Goal: Check status: Check status

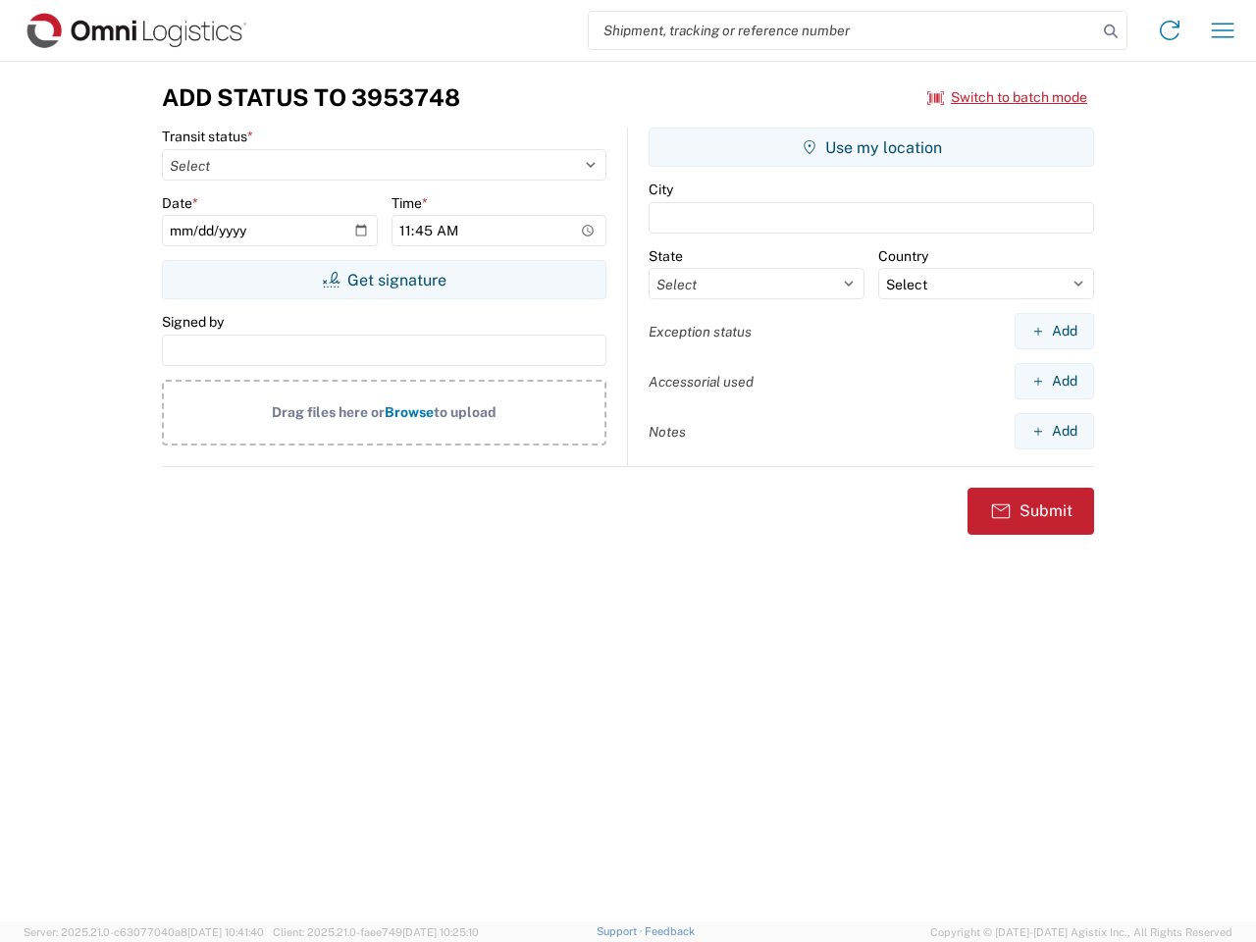
click at [843, 30] on input "search" at bounding box center [843, 30] width 508 height 37
click at [1110, 31] on icon at bounding box center [1110, 31] width 27 height 27
click at [1169, 30] on icon at bounding box center [1169, 30] width 31 height 31
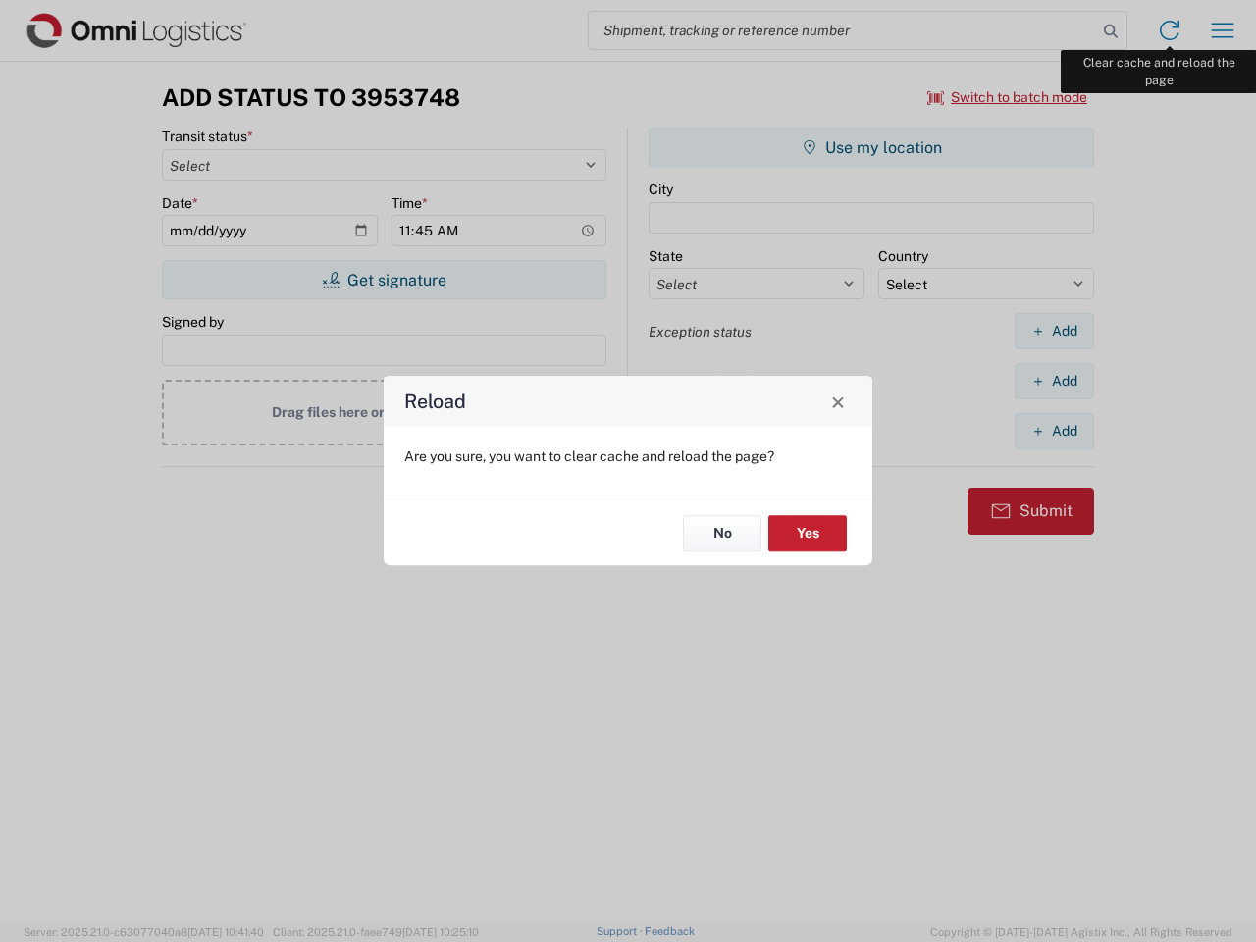
click at [1222, 30] on div "Reload Are you sure, you want to clear cache and reload the page? No Yes" at bounding box center [628, 471] width 1256 height 942
click at [1007, 97] on div "Reload Are you sure, you want to clear cache and reload the page? No Yes" at bounding box center [628, 471] width 1256 height 942
click at [384, 280] on div "Reload Are you sure, you want to clear cache and reload the page? No Yes" at bounding box center [628, 471] width 1256 height 942
click at [871, 147] on div "Reload Are you sure, you want to clear cache and reload the page? No Yes" at bounding box center [628, 471] width 1256 height 942
click at [1053, 331] on div "Reload Are you sure, you want to clear cache and reload the page? No Yes" at bounding box center [628, 471] width 1256 height 942
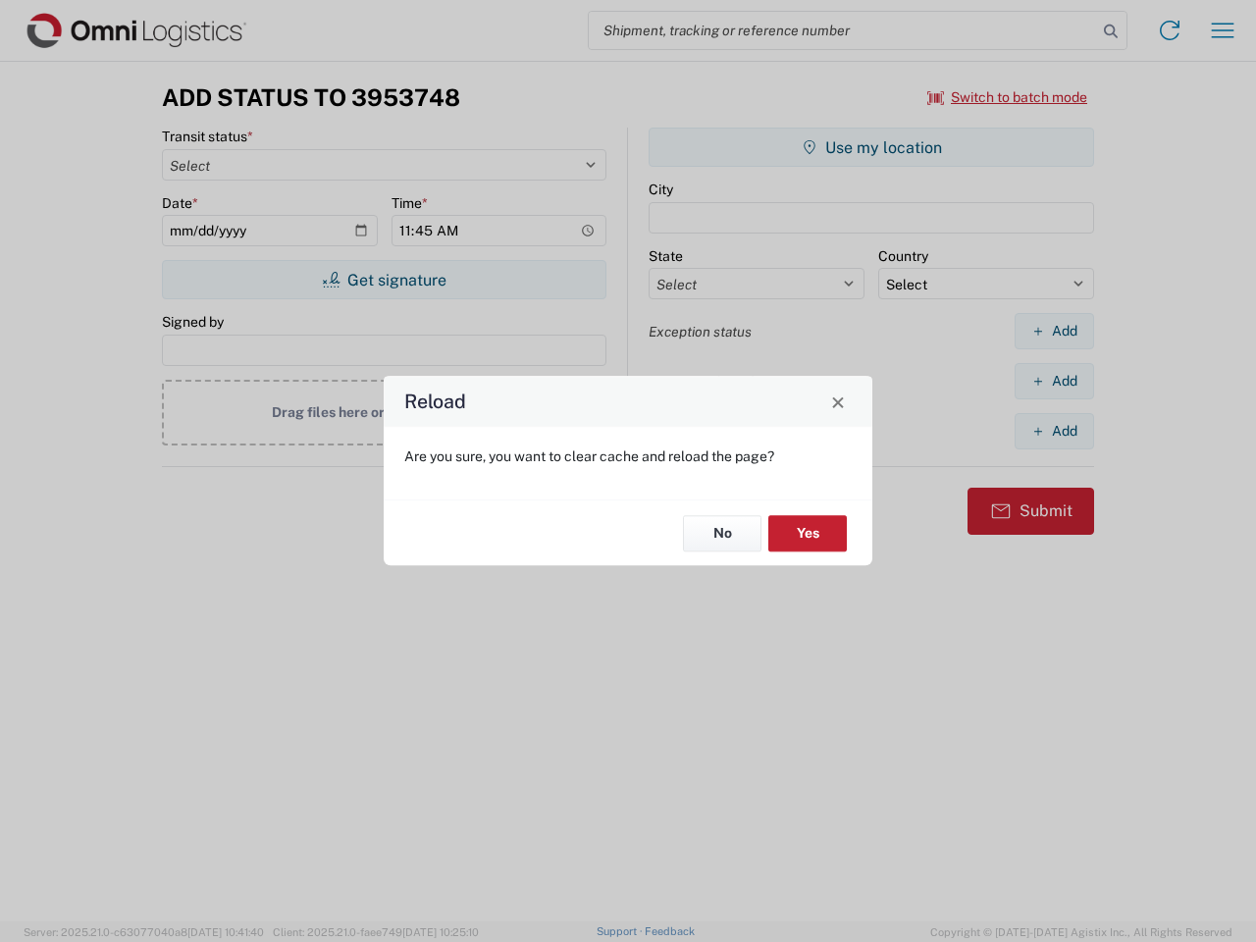
click at [1053, 381] on div "Reload Are you sure, you want to clear cache and reload the page? No Yes" at bounding box center [628, 471] width 1256 height 942
click at [1053, 431] on div "Reload Are you sure, you want to clear cache and reload the page? No Yes" at bounding box center [628, 471] width 1256 height 942
